Goal: Check status: Check status

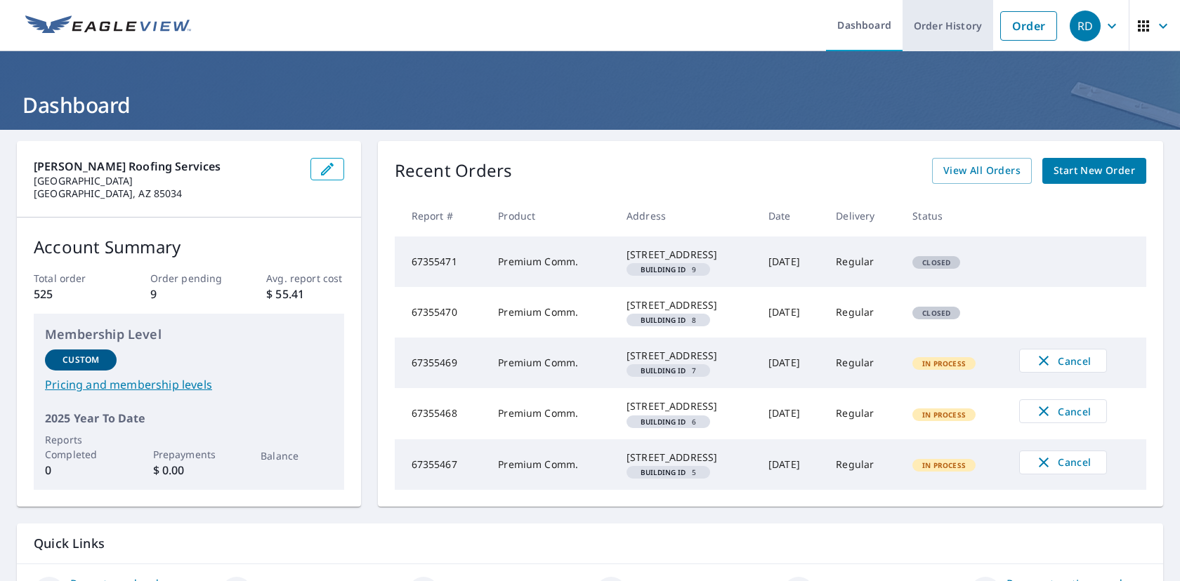
click at [942, 27] on link "Order History" at bounding box center [947, 25] width 91 height 51
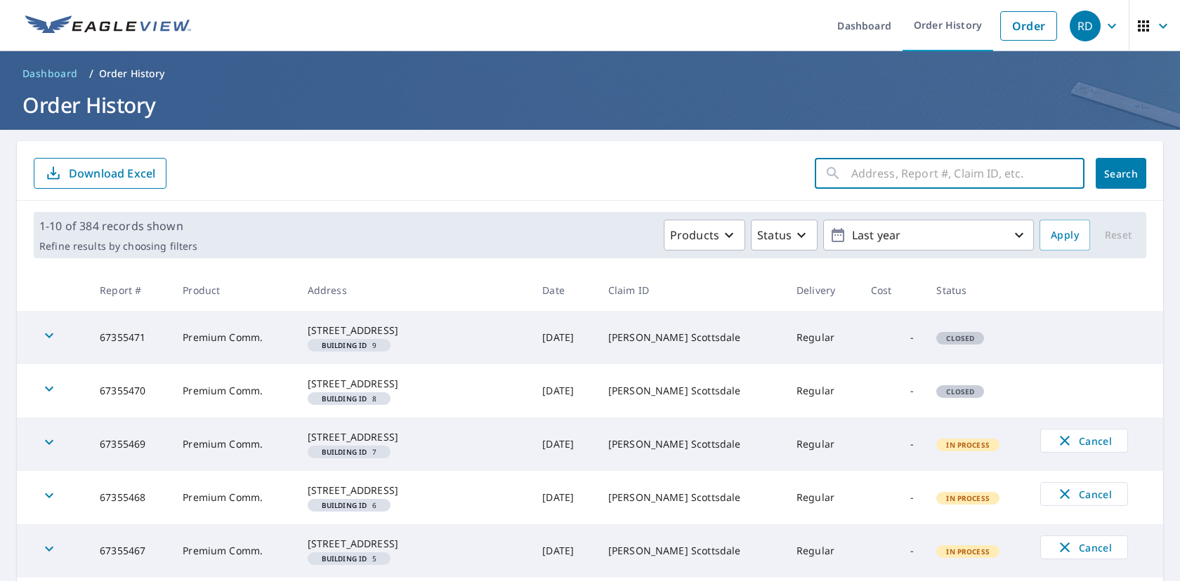
click at [871, 178] on input "text" at bounding box center [967, 173] width 233 height 39
paste input "[STREET_ADDRESS][PERSON_NAME]"
type input "[STREET_ADDRESS][PERSON_NAME]"
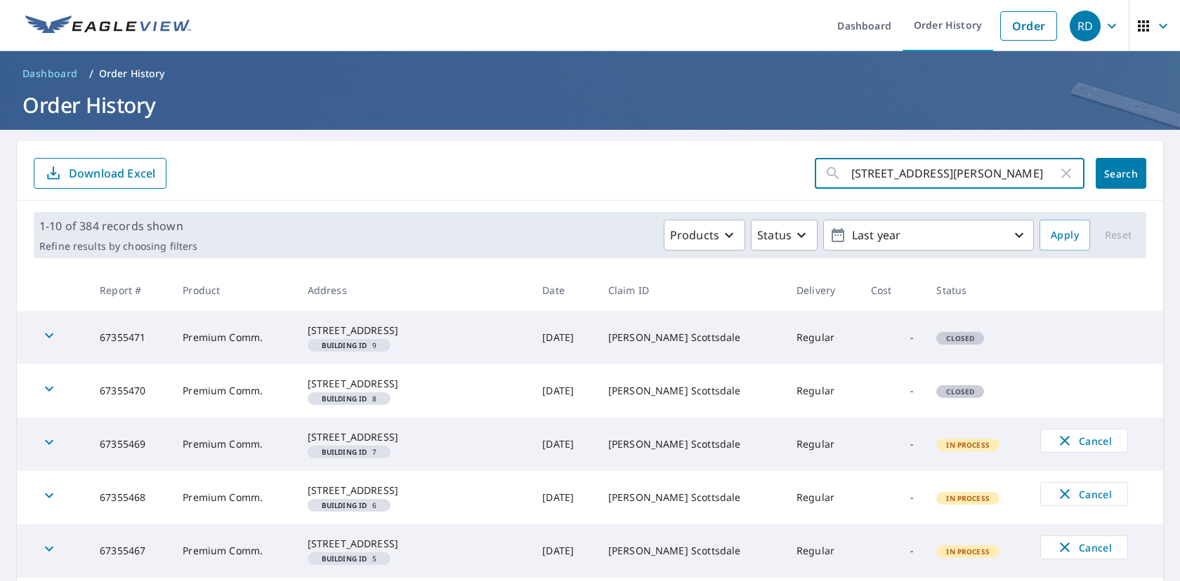
click at [1107, 182] on button "Search" at bounding box center [1120, 173] width 51 height 31
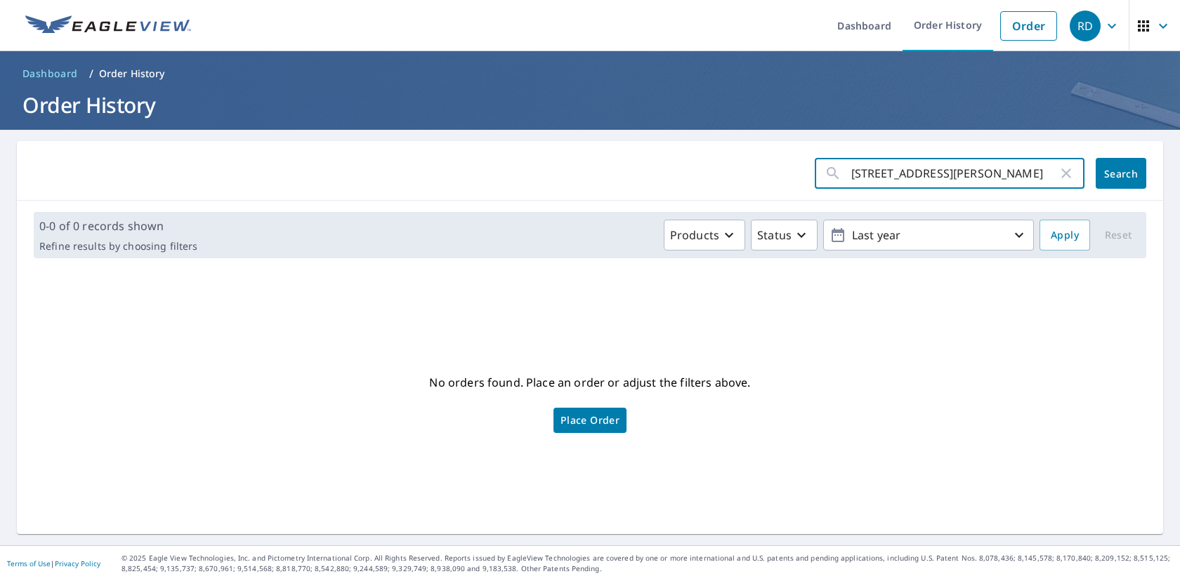
scroll to position [0, 49]
drag, startPoint x: 963, startPoint y: 177, endPoint x: 1117, endPoint y: 202, distance: 155.8
click at [1117, 202] on div "[STREET_ADDRESS][PERSON_NAME] ​ Search 0-0 of 0 records shown Refine results by…" at bounding box center [590, 337] width 1146 height 393
type input "[STREET_ADDRESS][PERSON_NAME]"
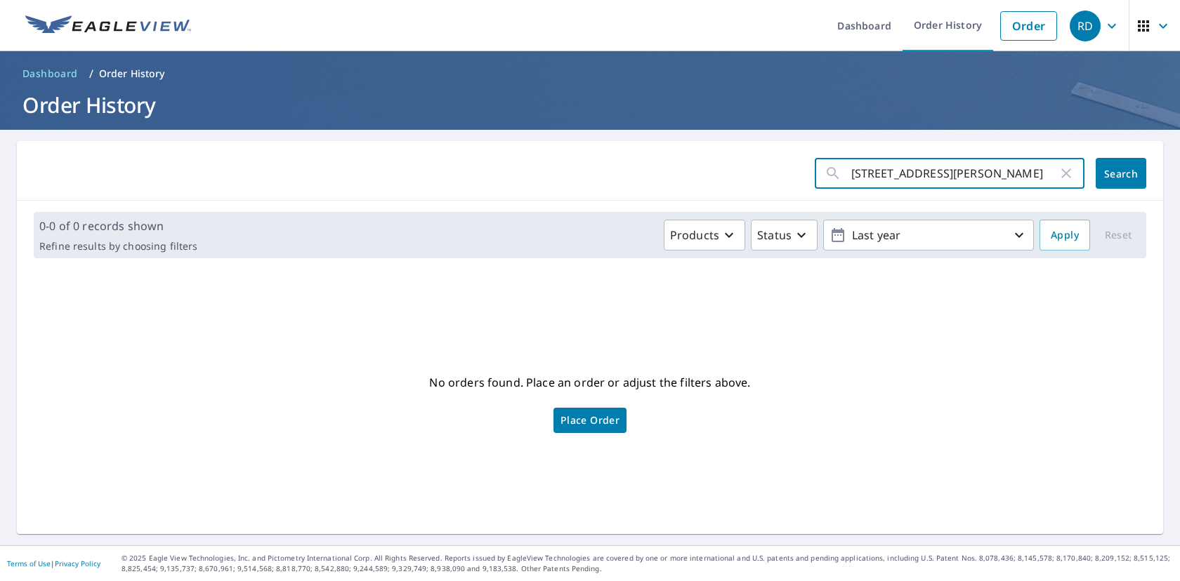
click button "Search" at bounding box center [1120, 173] width 51 height 31
drag, startPoint x: 863, startPoint y: 171, endPoint x: 1017, endPoint y: 190, distance: 154.9
click at [1017, 190] on input "[STREET_ADDRESS][PERSON_NAME]" at bounding box center [954, 173] width 206 height 39
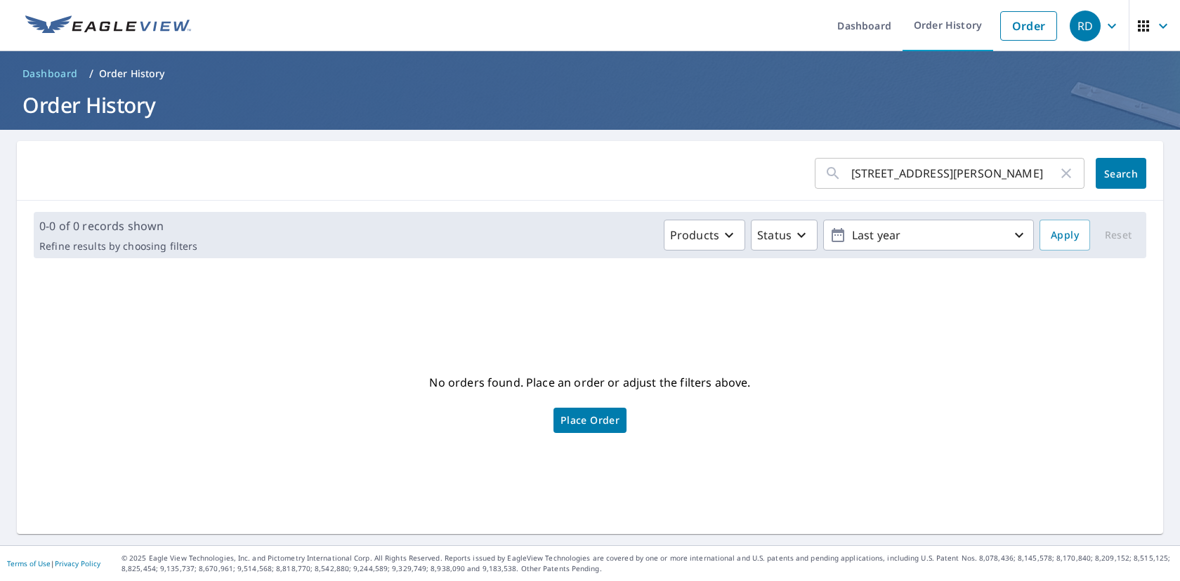
click at [101, 107] on h1 "Order History" at bounding box center [590, 105] width 1146 height 29
click at [1033, 34] on link "Order" at bounding box center [1028, 25] width 57 height 29
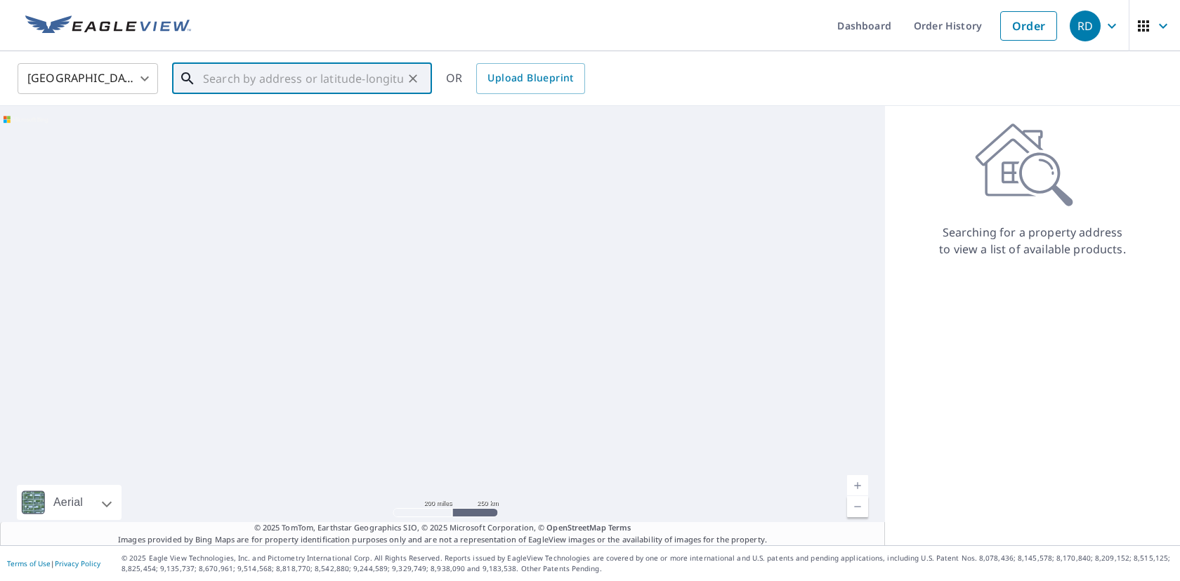
click at [362, 83] on input "text" at bounding box center [303, 78] width 200 height 39
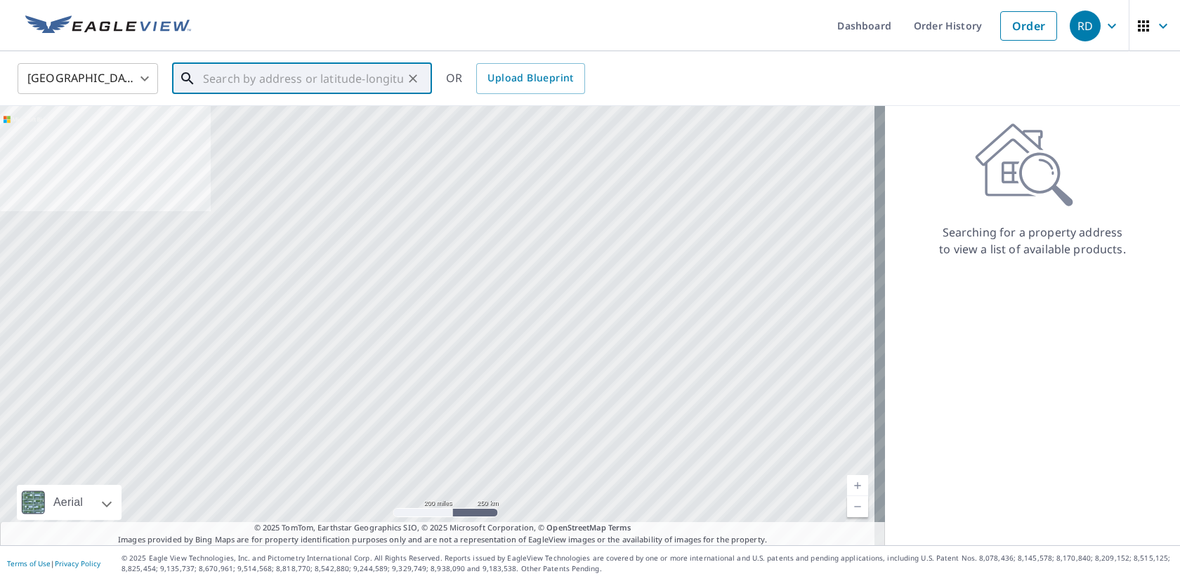
paste input "[STREET_ADDRESS][PERSON_NAME]"
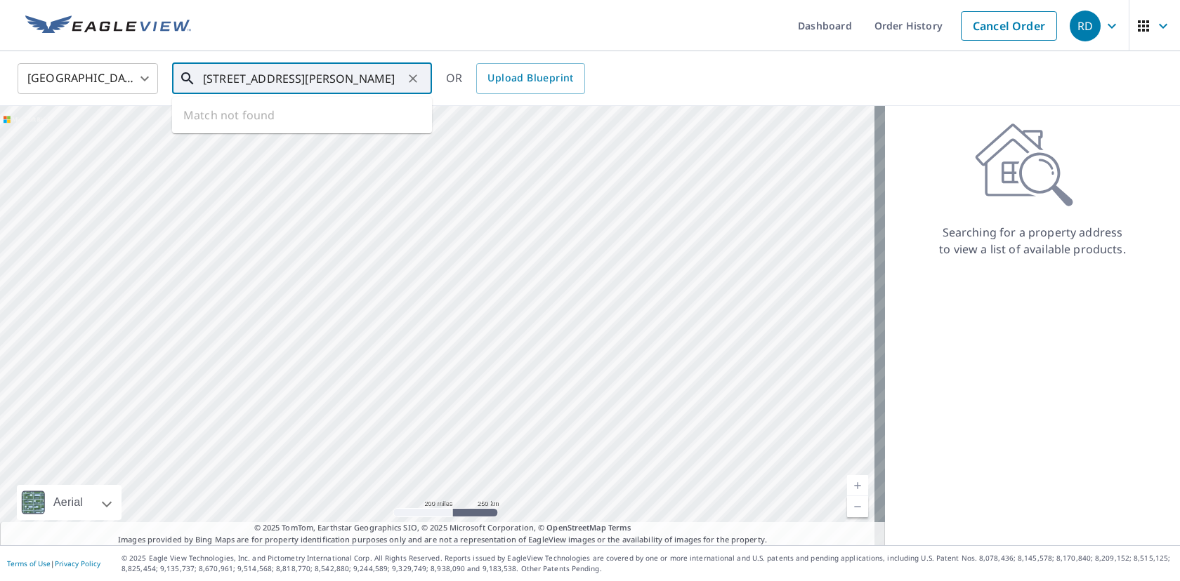
scroll to position [0, 55]
click at [336, 133] on p "[GEOGRAPHIC_DATA]" at bounding box center [310, 135] width 220 height 14
type input "[STREET_ADDRESS][PERSON_NAME]"
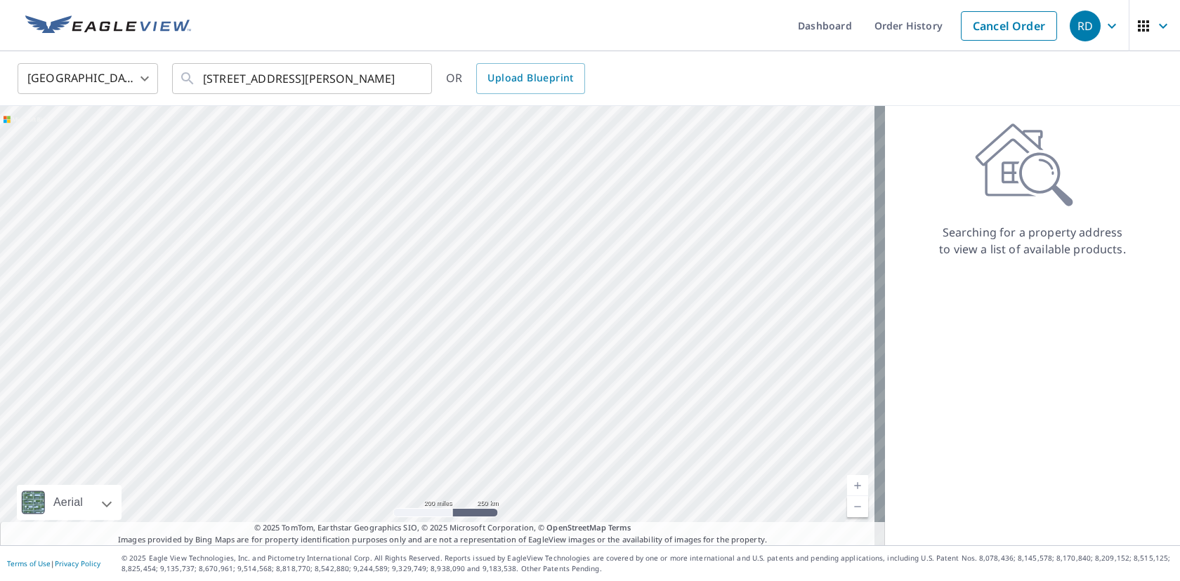
scroll to position [0, 0]
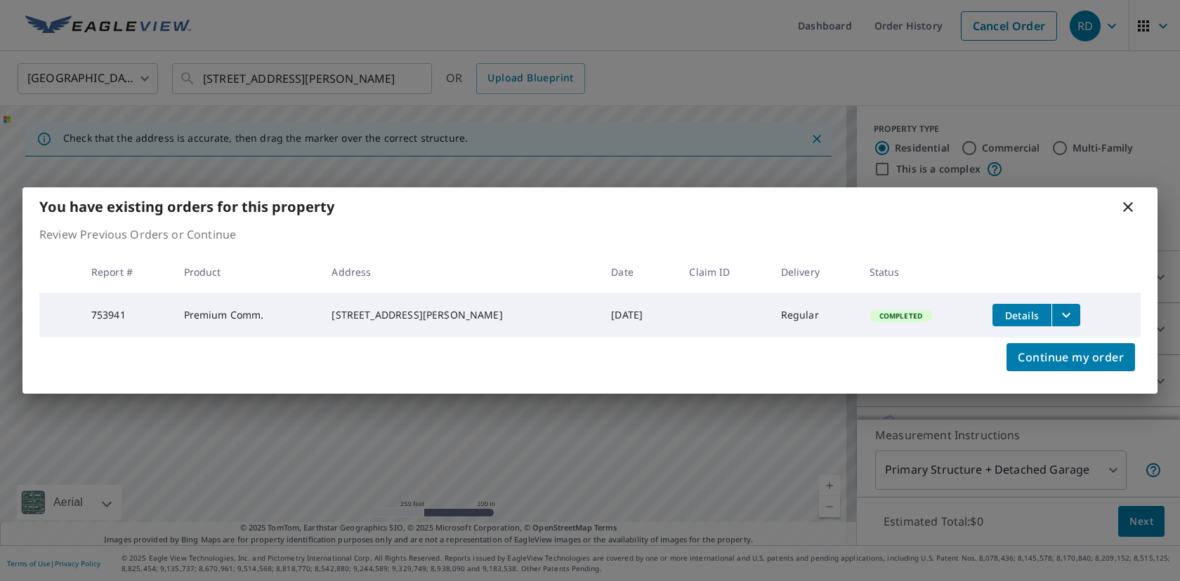
click at [1057, 312] on icon "filesDropdownBtn-753941" at bounding box center [1065, 315] width 17 height 17
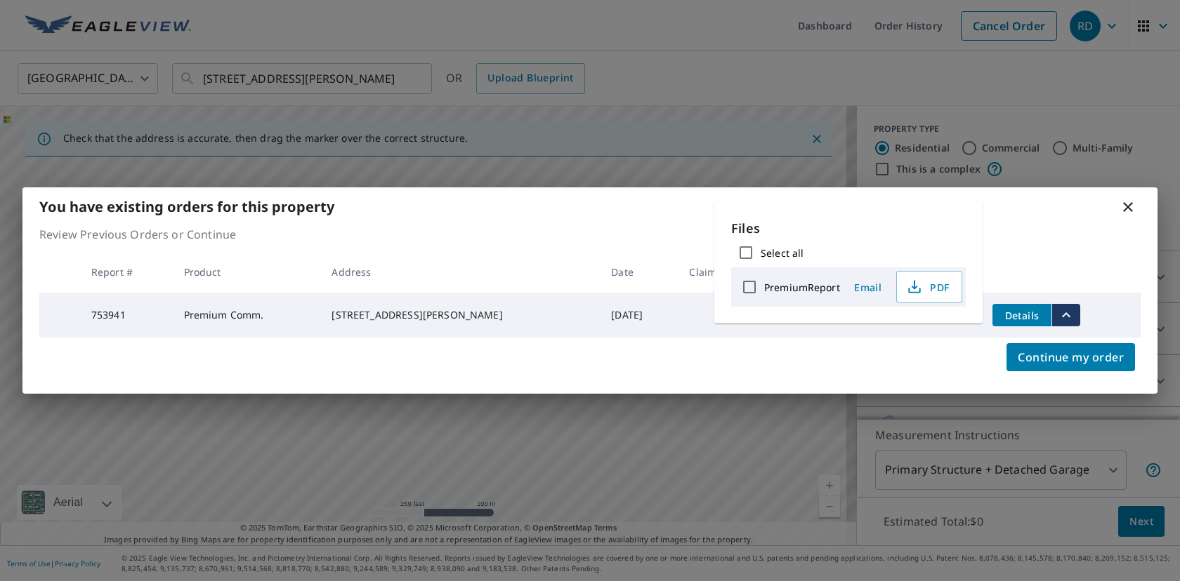
click at [1120, 199] on icon at bounding box center [1127, 207] width 17 height 17
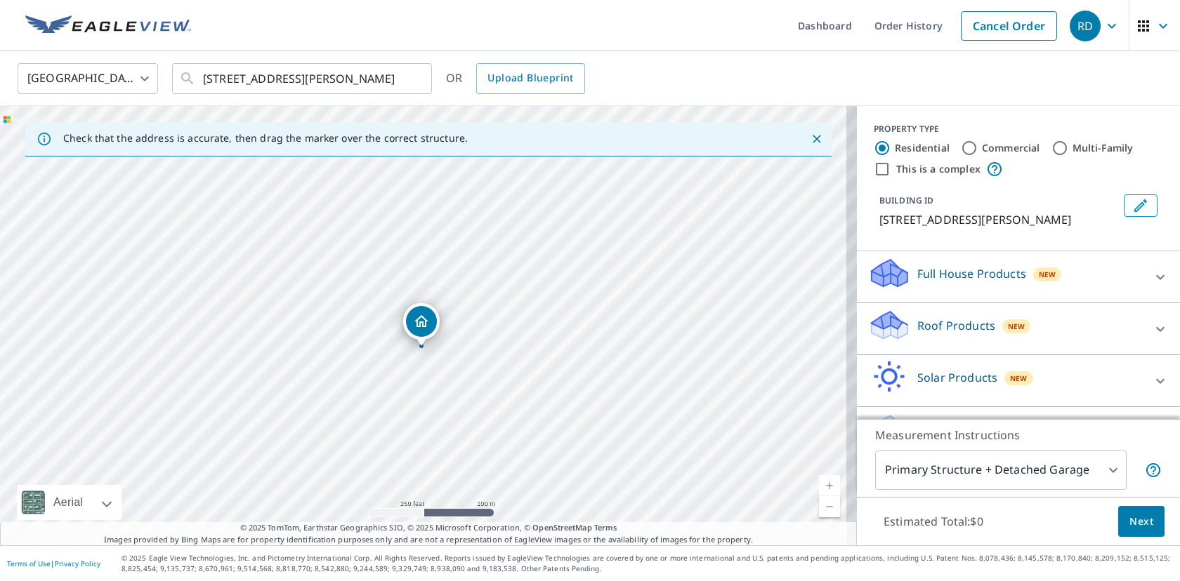
drag, startPoint x: 430, startPoint y: 296, endPoint x: 428, endPoint y: 319, distance: 23.3
